Goal: Task Accomplishment & Management: Use online tool/utility

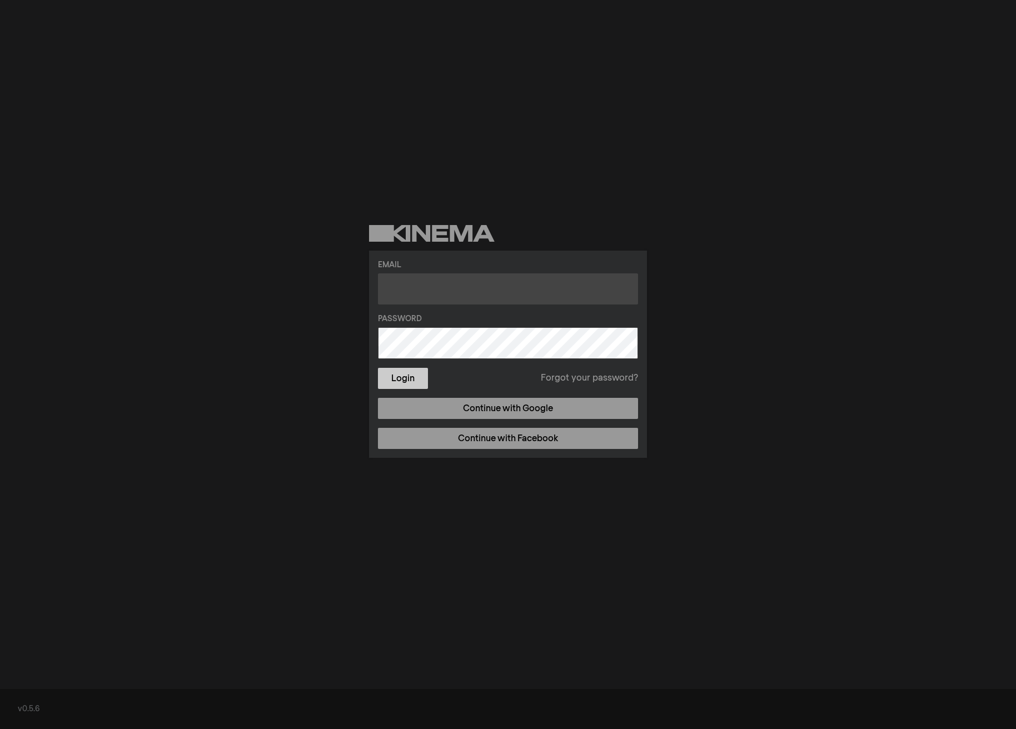
type input "admin@bctherapeuticriding.com"
click at [406, 379] on button "Login" at bounding box center [403, 378] width 50 height 21
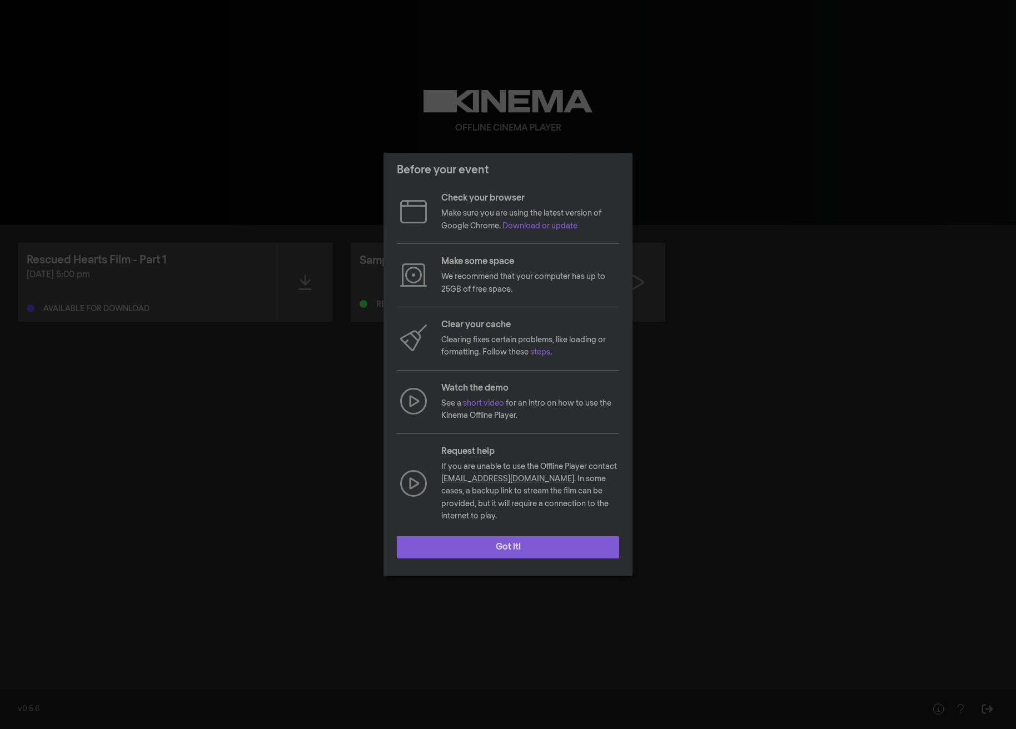
click at [507, 542] on button "Got it!" at bounding box center [508, 548] width 222 height 22
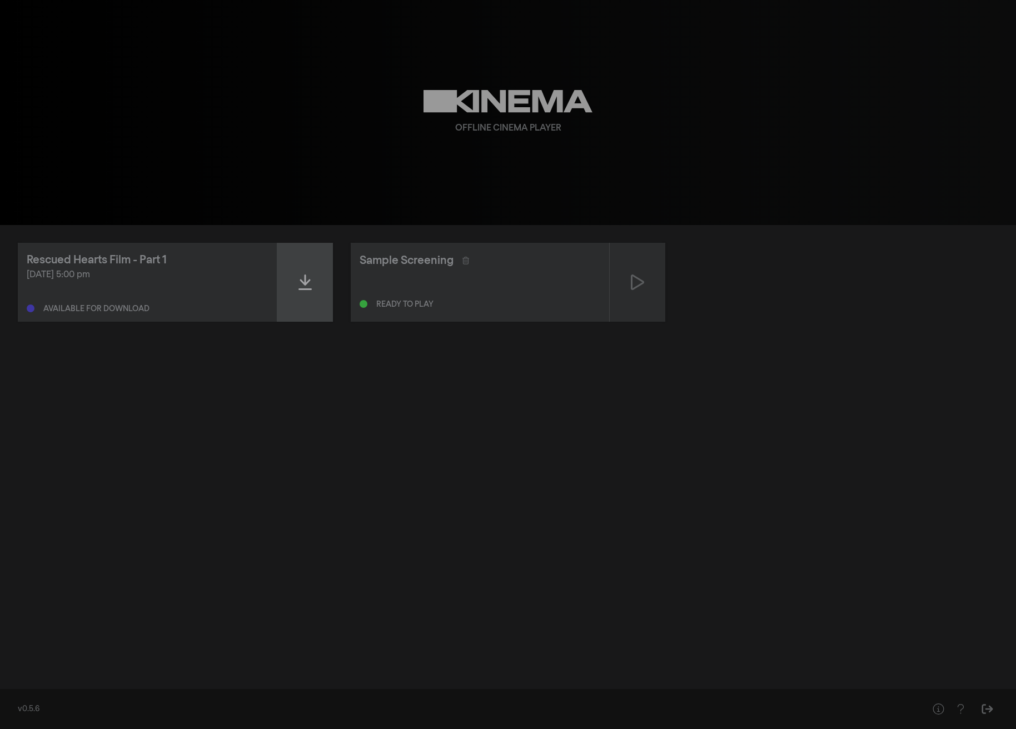
click at [304, 280] on icon at bounding box center [305, 283] width 13 height 18
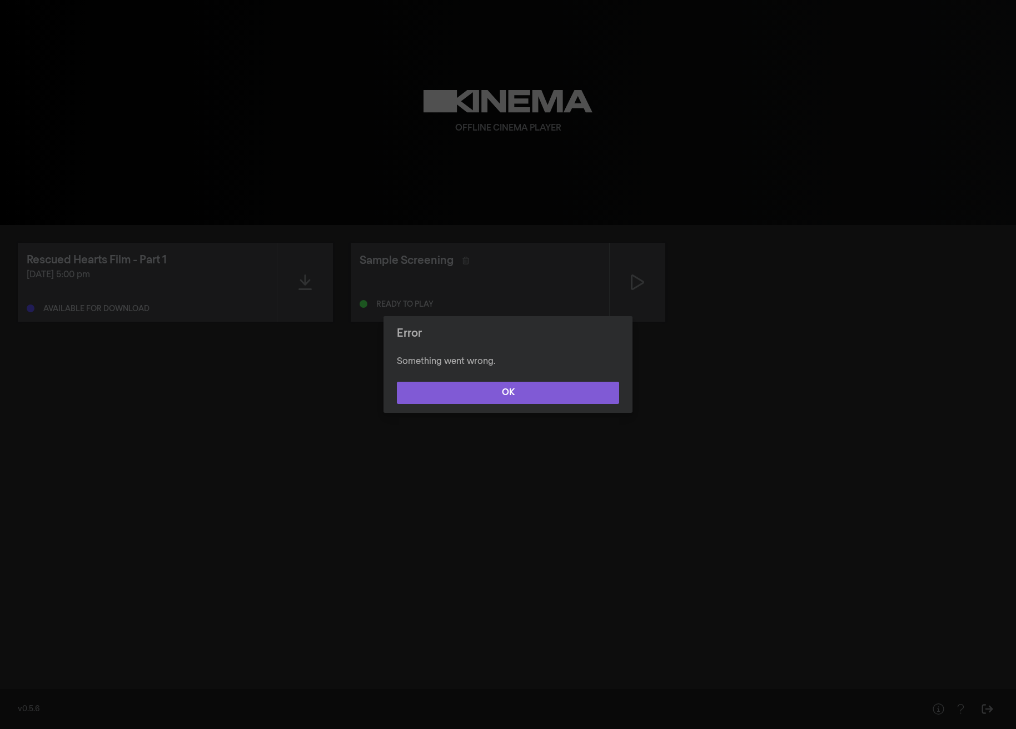
click at [492, 391] on button "OK" at bounding box center [508, 393] width 222 height 22
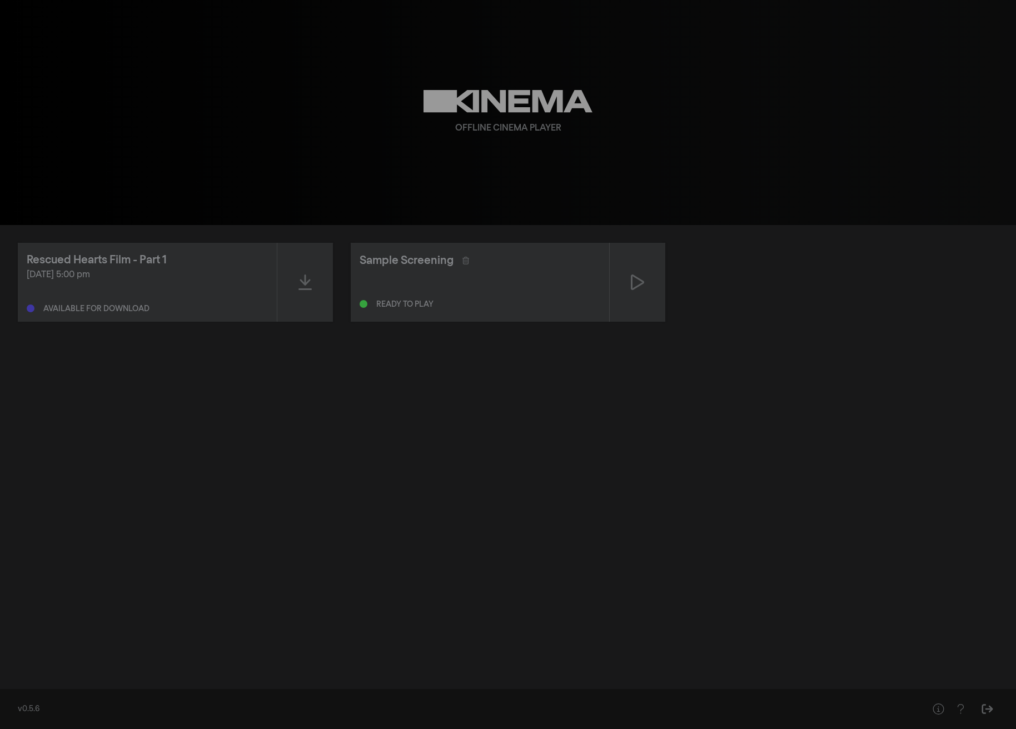
click at [130, 311] on div "Available for download" at bounding box center [96, 309] width 106 height 8
click at [295, 280] on div at bounding box center [305, 282] width 56 height 79
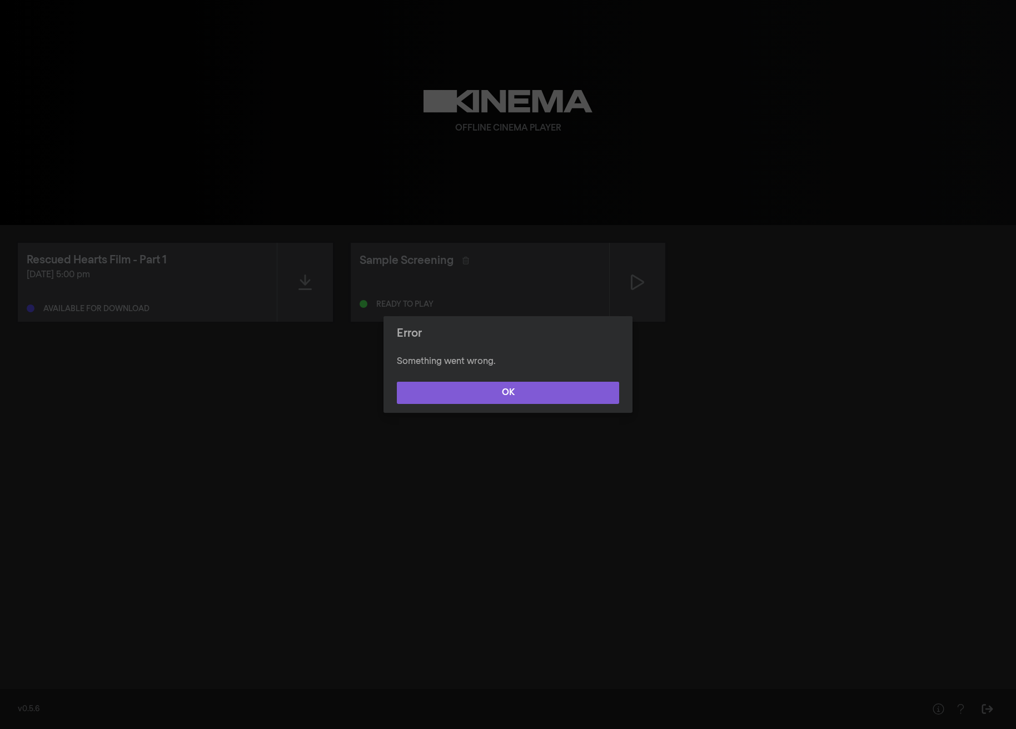
click at [512, 393] on button "OK" at bounding box center [508, 393] width 222 height 22
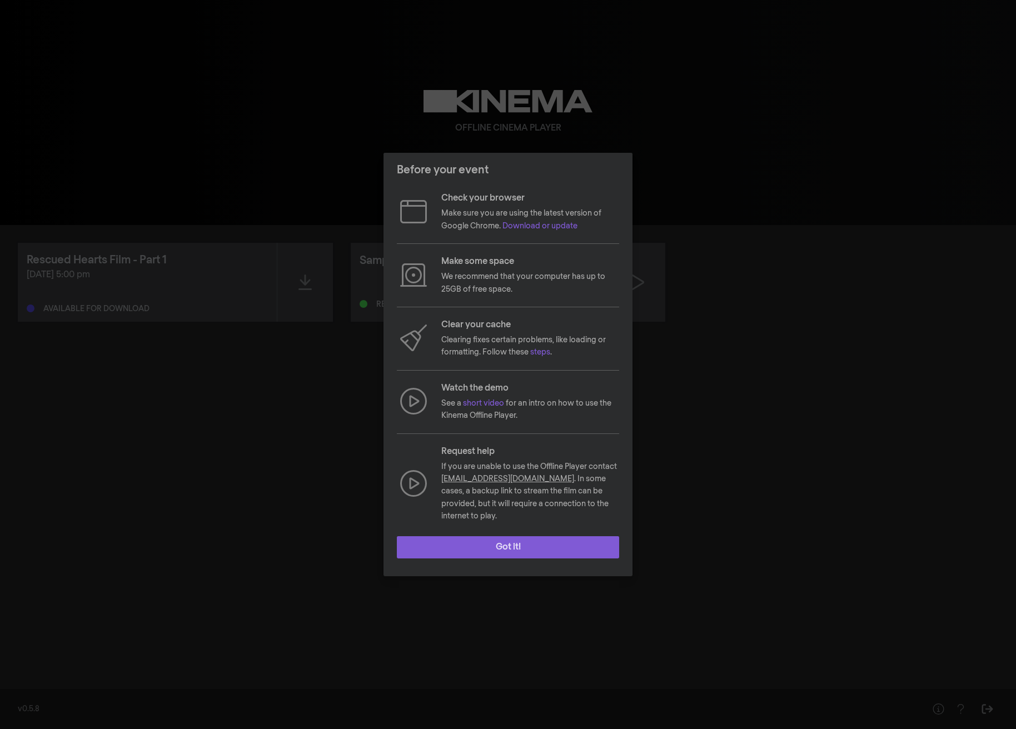
click at [520, 538] on button "Got it!" at bounding box center [508, 548] width 222 height 22
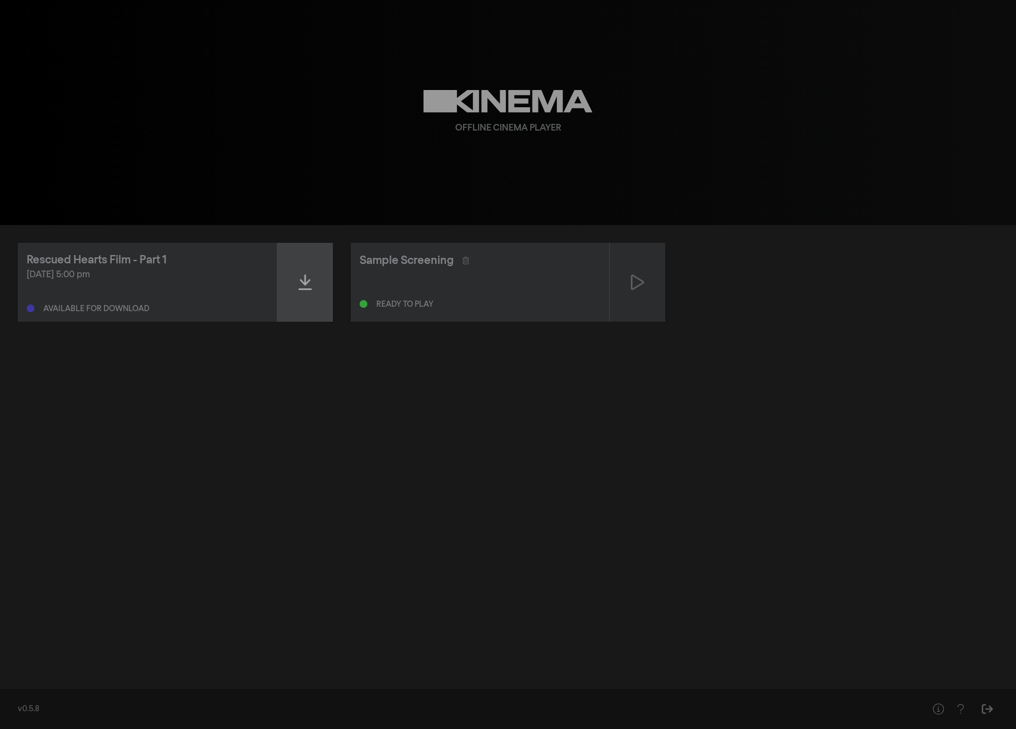
click at [311, 286] on icon at bounding box center [305, 283] width 13 height 18
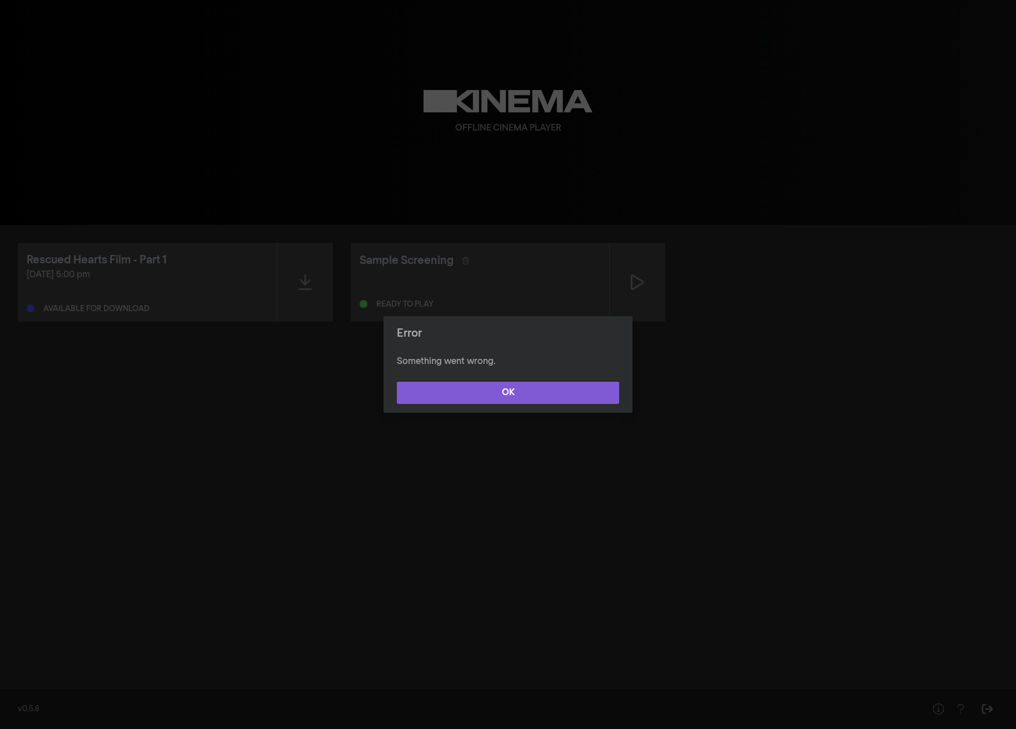
click at [469, 393] on button "OK" at bounding box center [508, 393] width 222 height 22
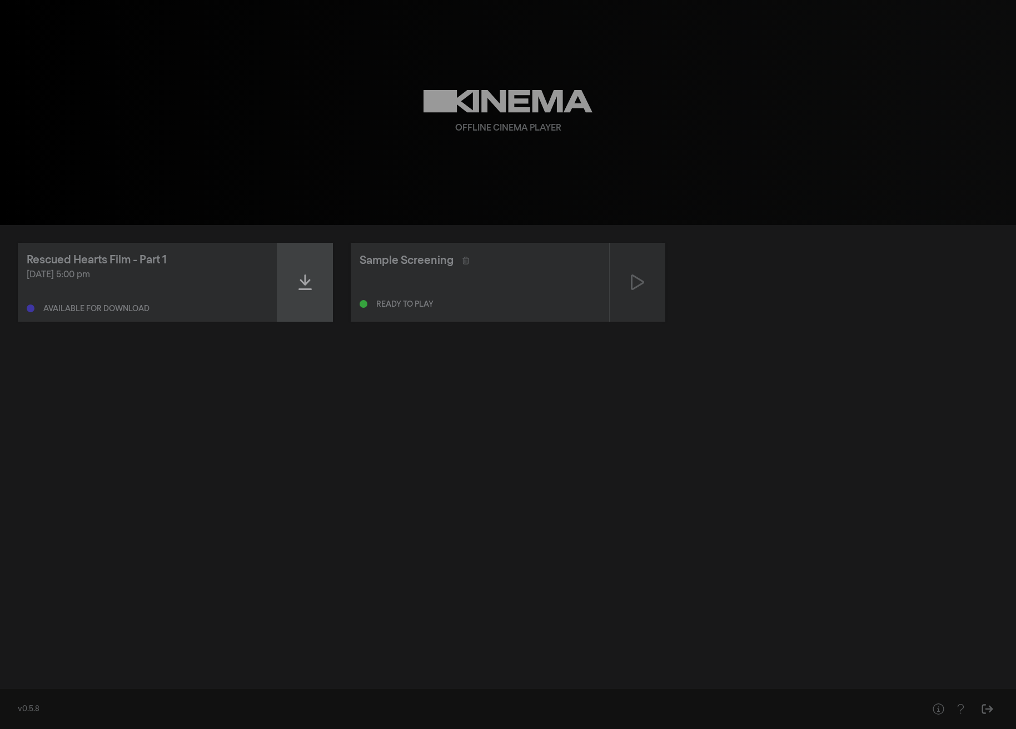
click at [318, 275] on div at bounding box center [305, 282] width 56 height 79
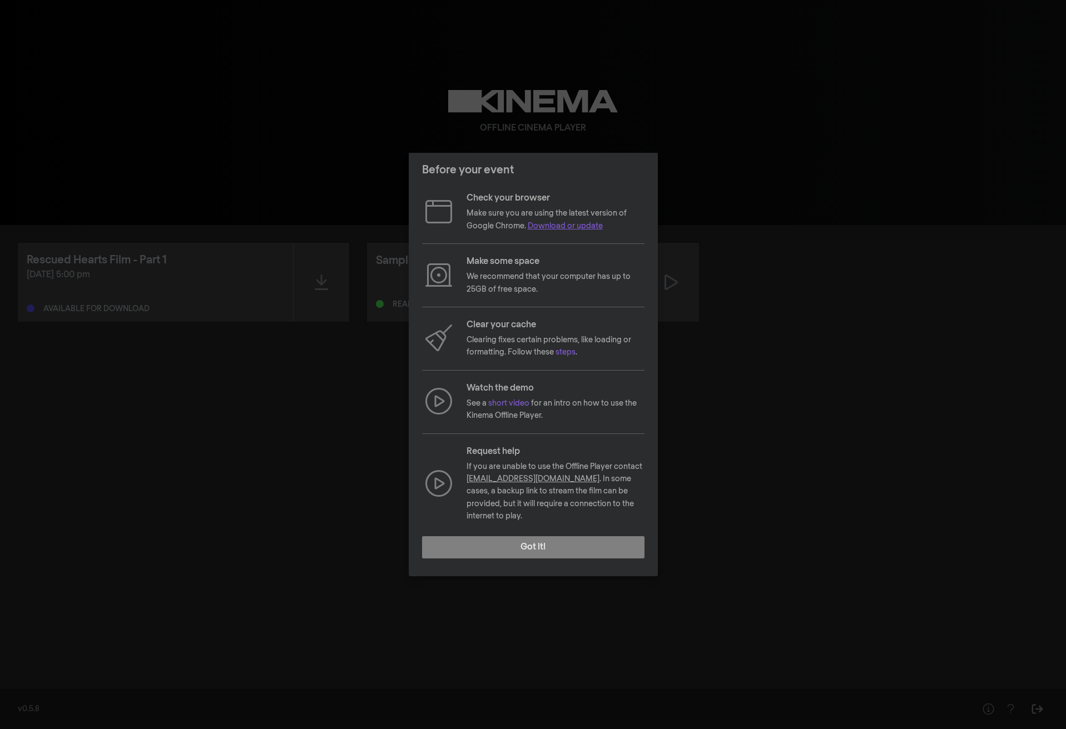
click at [579, 230] on link "Download or update" at bounding box center [565, 226] width 75 height 8
click at [521, 544] on button "Got it!" at bounding box center [533, 548] width 222 height 22
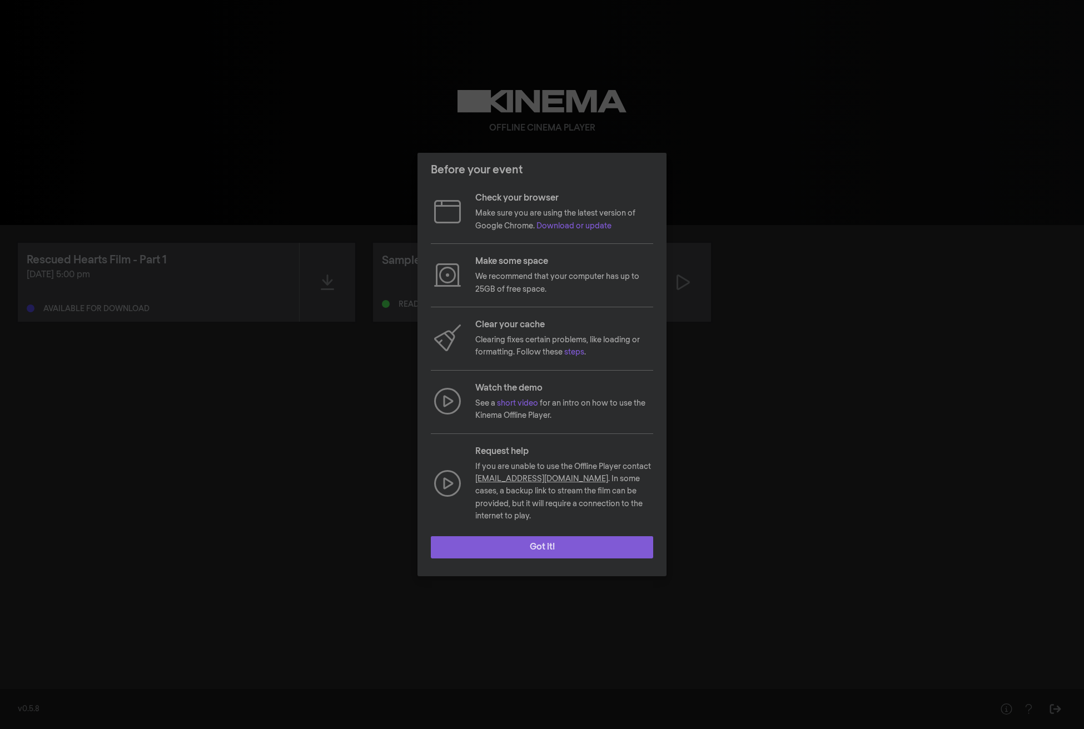
click at [523, 542] on button "Got it!" at bounding box center [542, 548] width 222 height 22
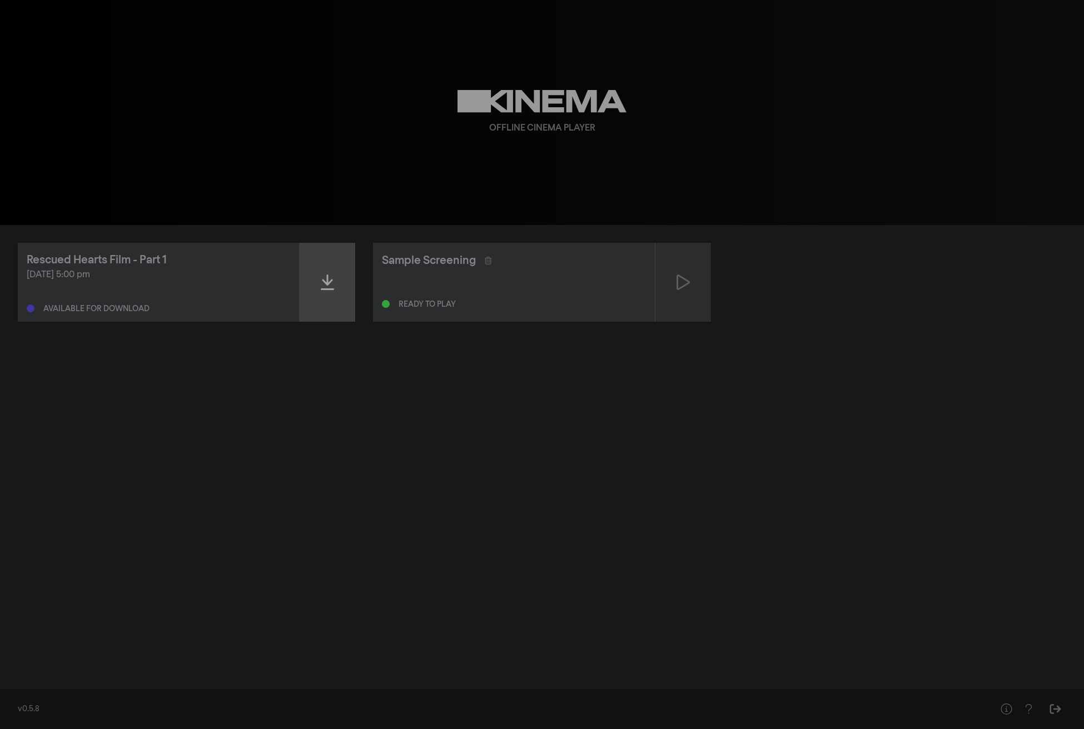
click at [331, 280] on icon at bounding box center [327, 283] width 13 height 16
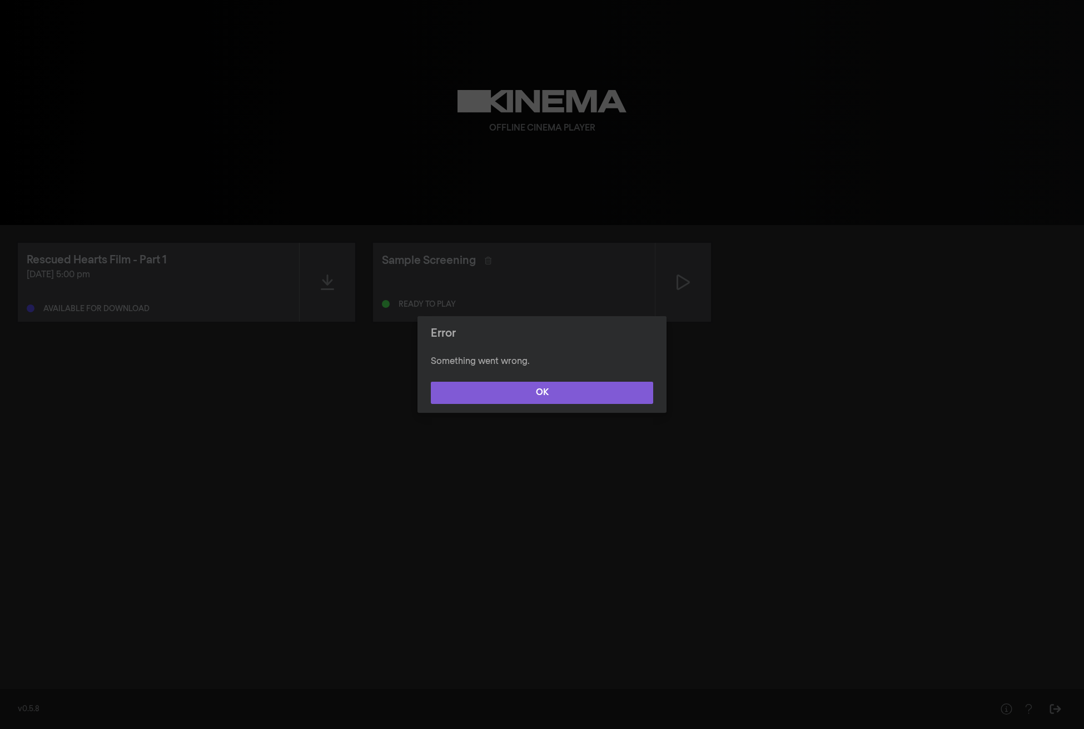
click at [548, 394] on button "OK" at bounding box center [542, 393] width 222 height 22
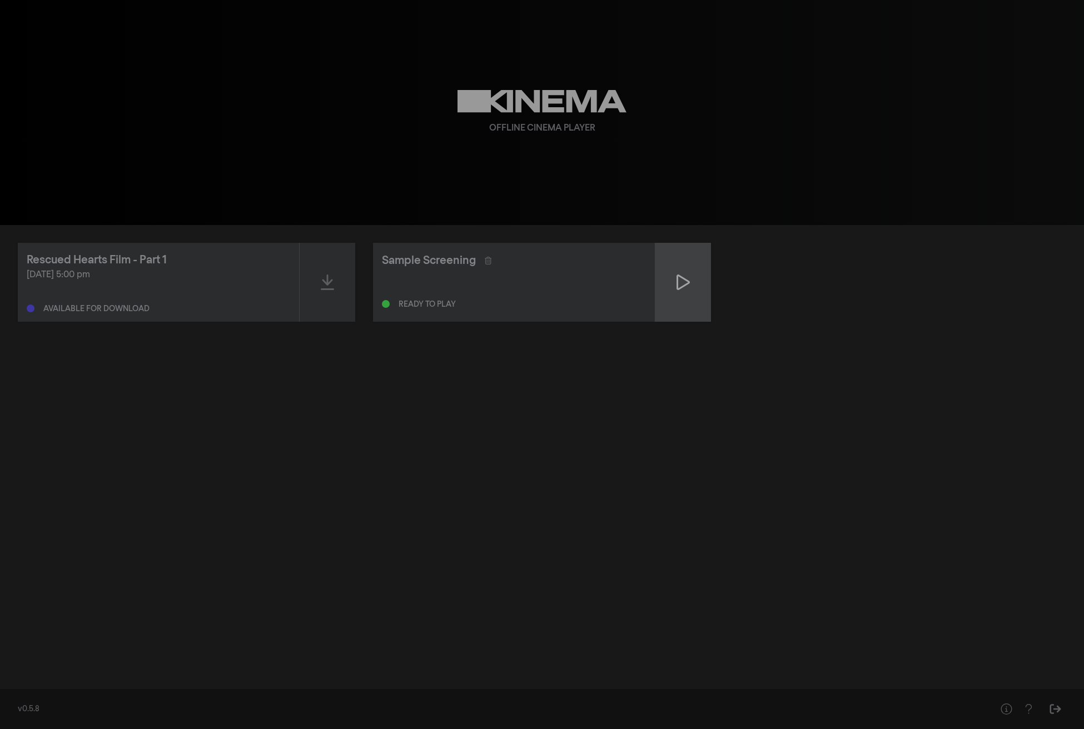
click at [685, 287] on icon at bounding box center [683, 283] width 13 height 18
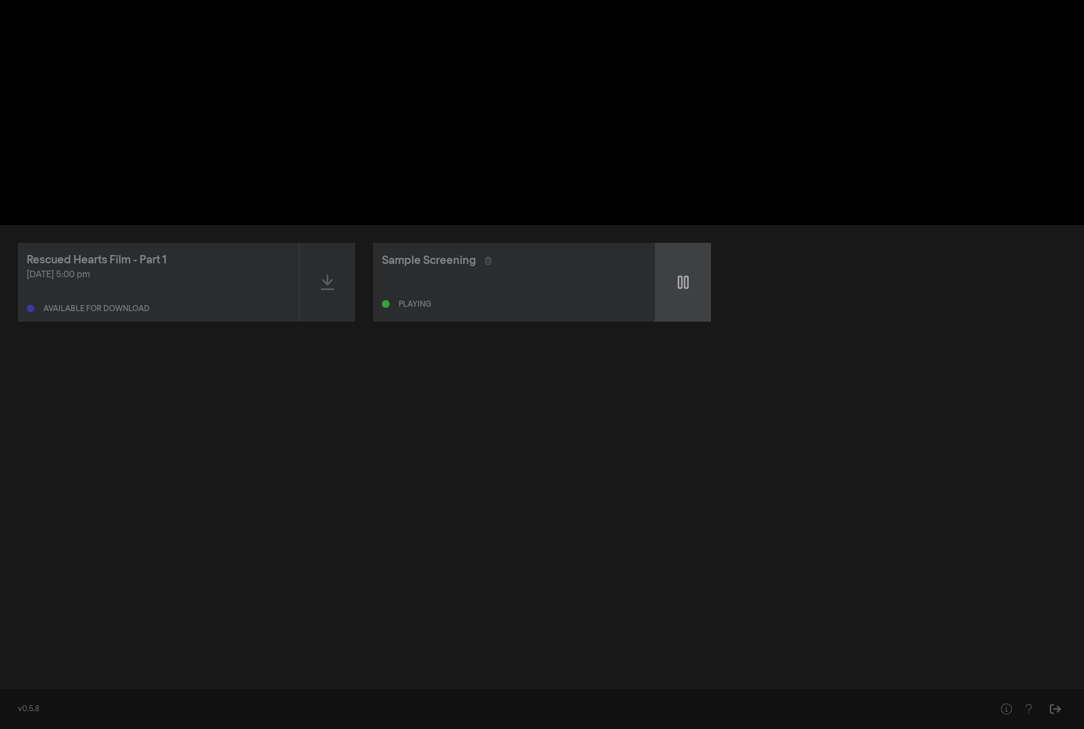
click at [683, 285] on icon at bounding box center [683, 283] width 11 height 18
type input "11.158502"
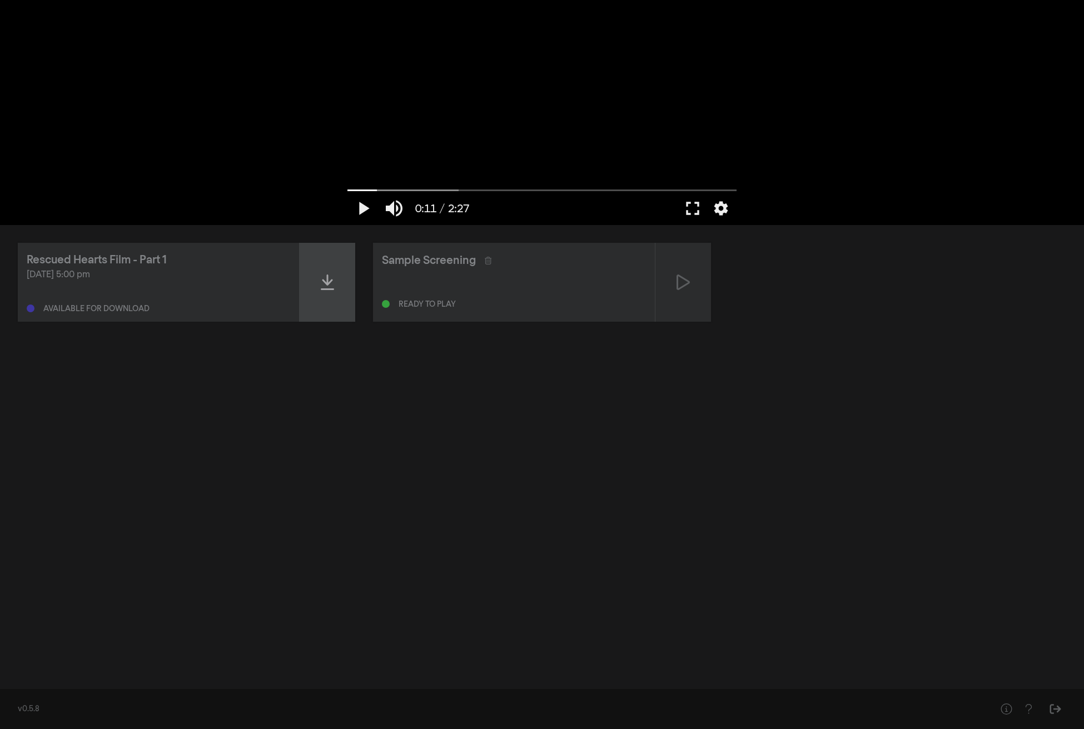
click at [325, 285] on icon at bounding box center [327, 283] width 13 height 18
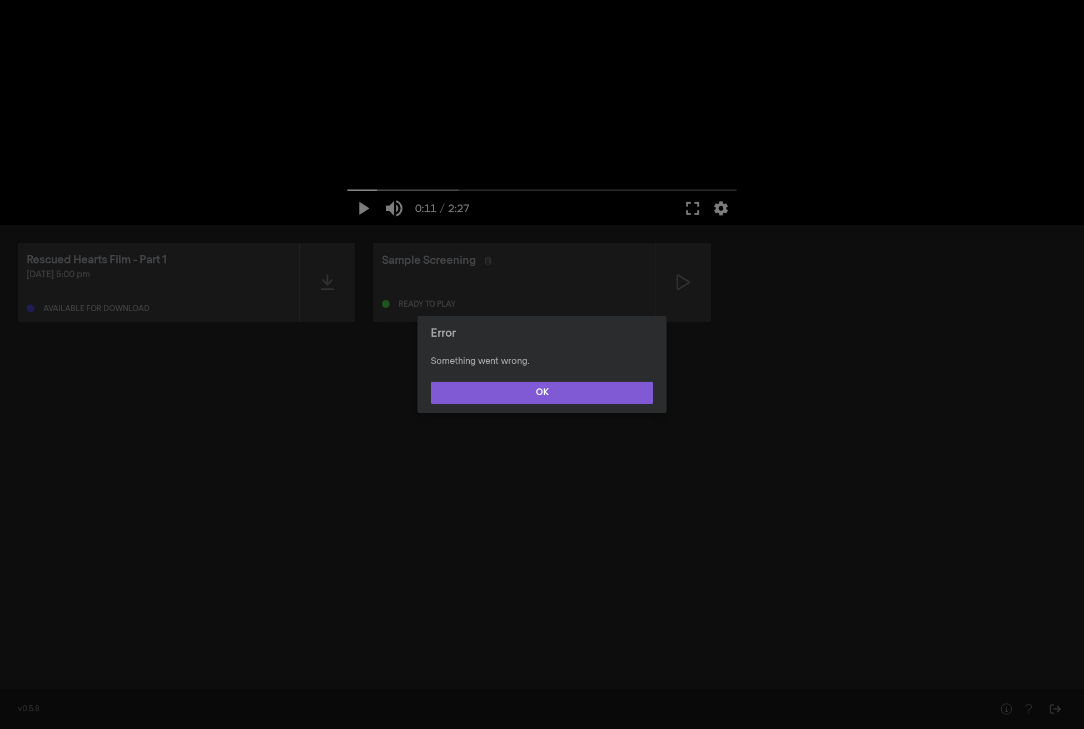
click at [553, 390] on button "OK" at bounding box center [542, 393] width 222 height 22
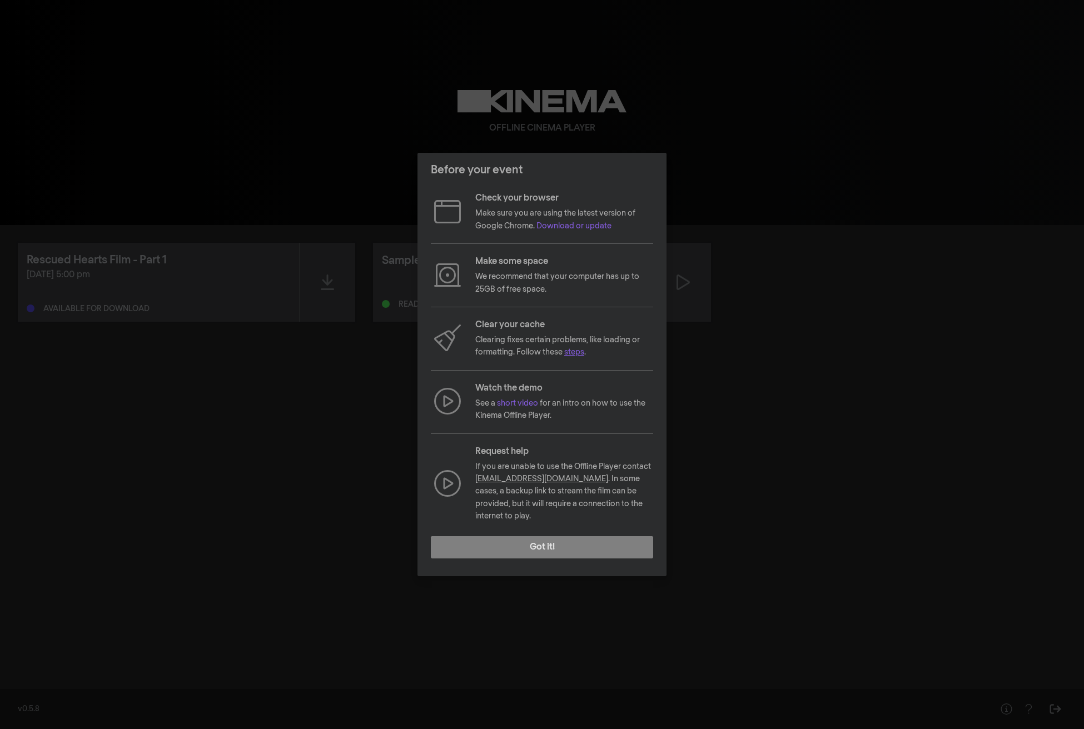
click at [580, 356] on link "steps" at bounding box center [574, 353] width 20 height 8
click at [619, 116] on div "Before your event Check your browser Make sure you are using the latest version…" at bounding box center [542, 364] width 1084 height 729
